Goal: Task Accomplishment & Management: Manage account settings

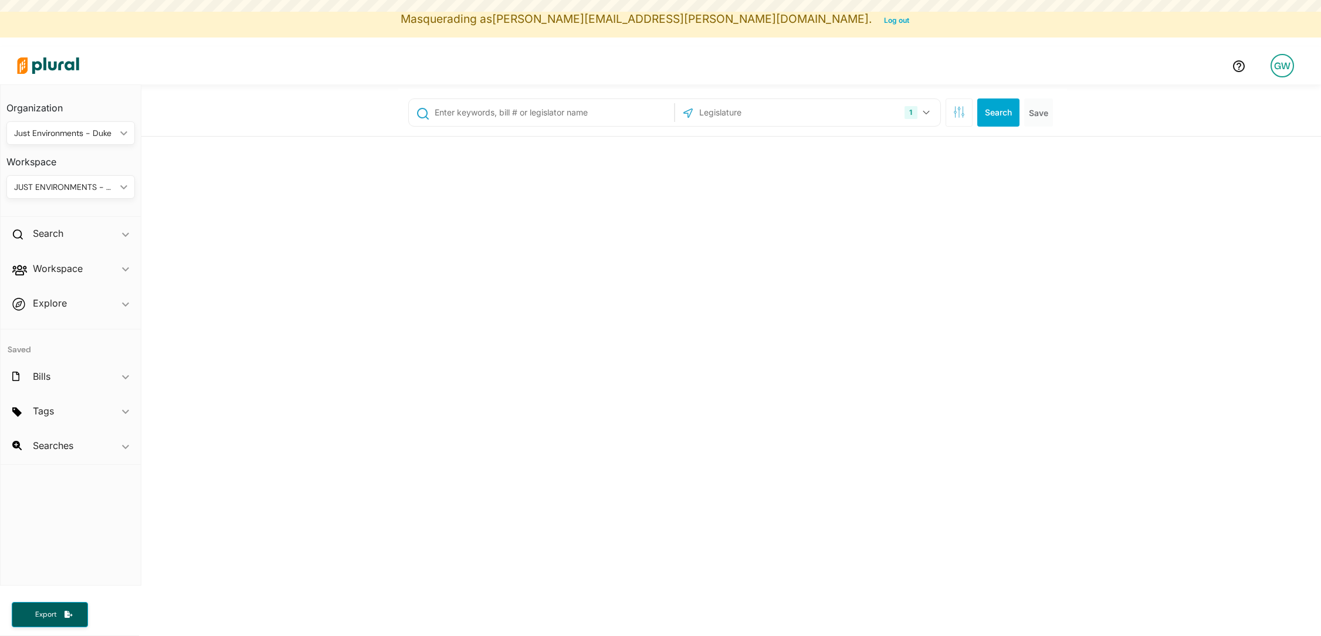
click at [1282, 70] on div "GW" at bounding box center [1281, 65] width 23 height 23
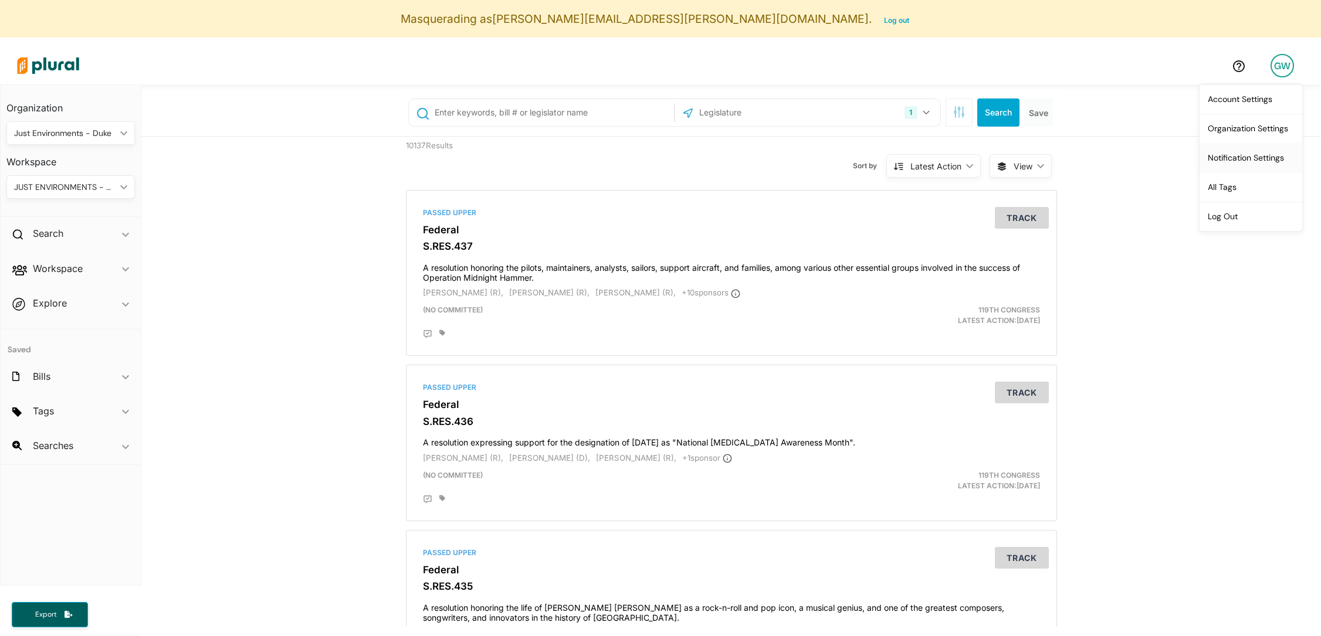
click at [1258, 150] on link "Notification Settings" at bounding box center [1250, 157] width 103 height 29
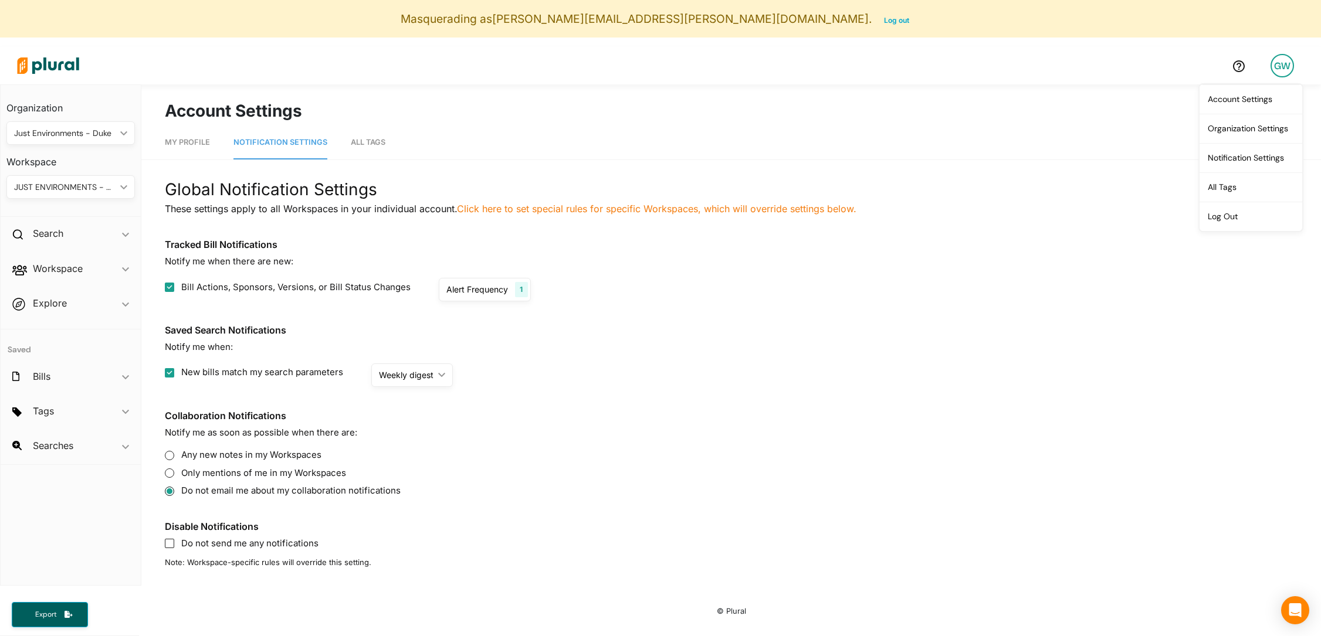
click at [233, 547] on label "Do not send me any notifications" at bounding box center [731, 543] width 1133 height 13
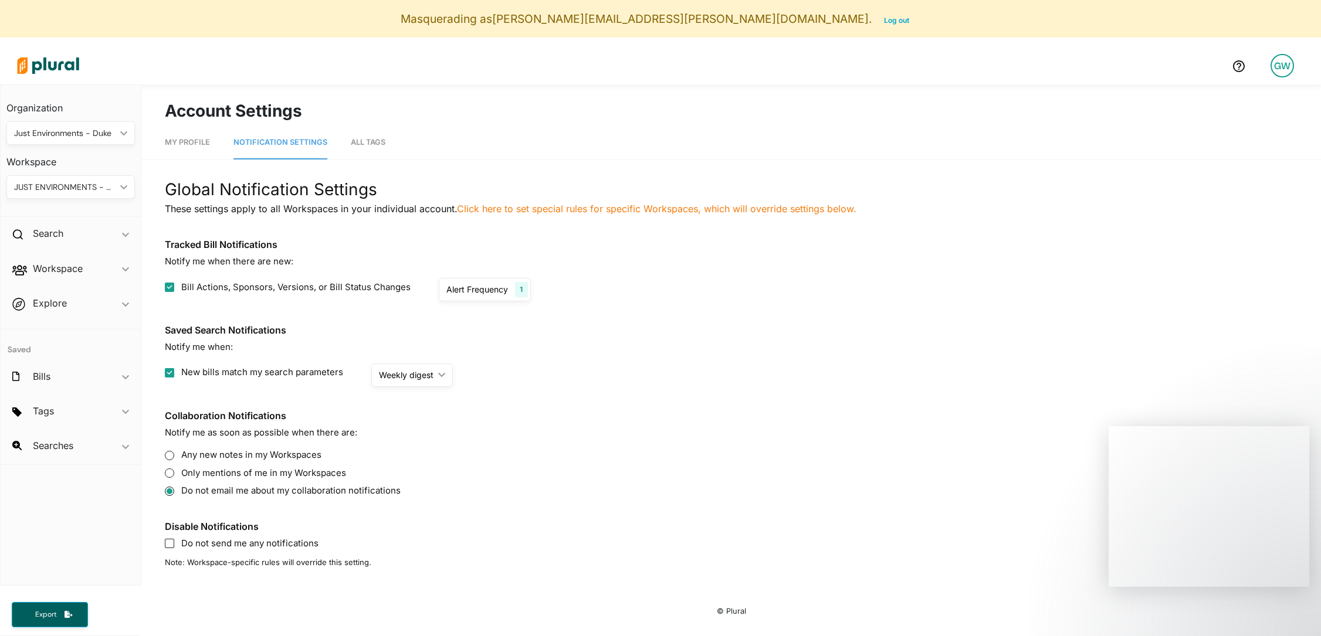
click at [174, 544] on label "Do not send me any notifications" at bounding box center [731, 543] width 1133 height 13
click at [167, 544] on input "Do not send me any notifications" at bounding box center [169, 543] width 9 height 9
checkbox input "true"
checkbox input "false"
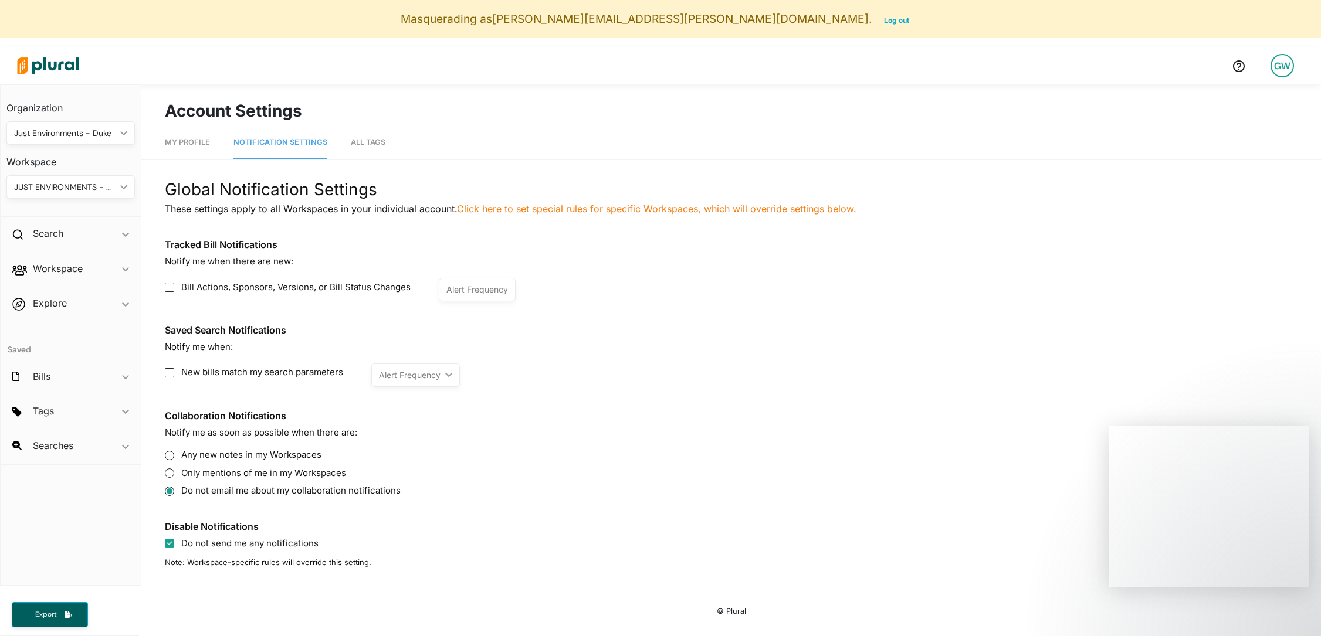
click at [814, 128] on nav "My Profile Notification Settings All Tags" at bounding box center [731, 141] width 1180 height 36
click at [179, 145] on span "My Profile" at bounding box center [187, 142] width 45 height 9
select select "NY"
